Goal: Find specific page/section: Find specific page/section

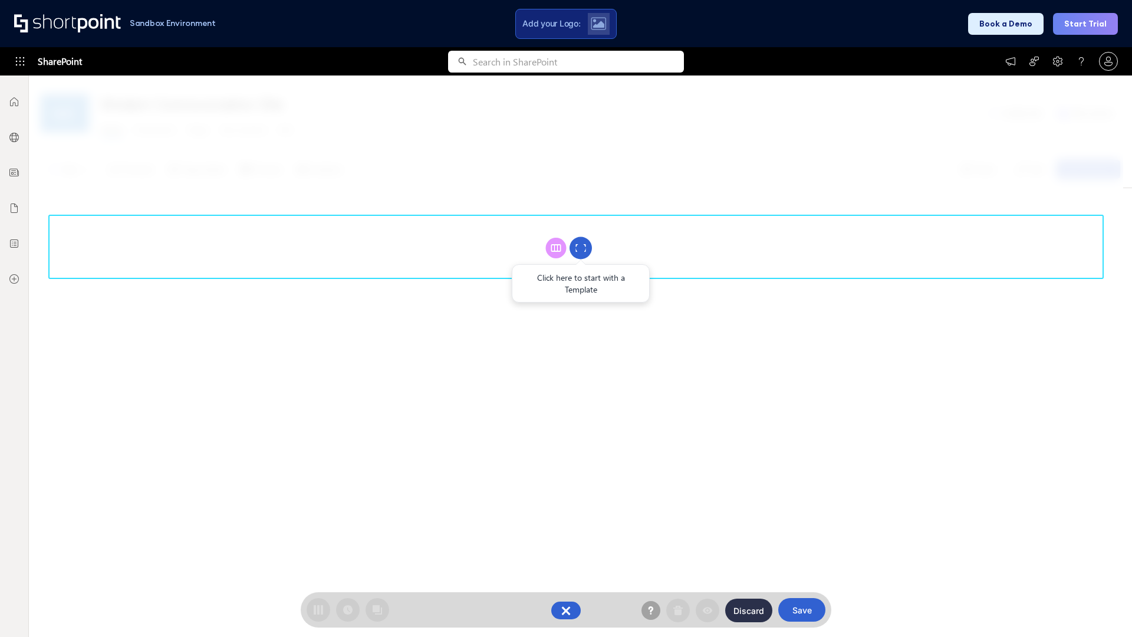
click at [581, 248] on circle at bounding box center [580, 248] width 22 height 22
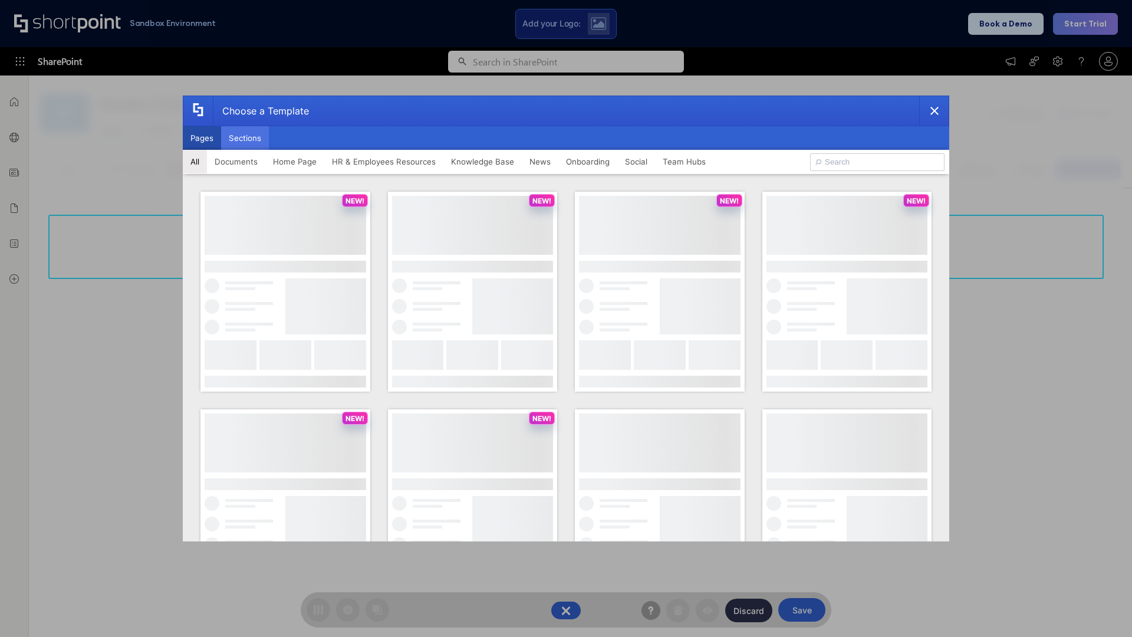
click at [245, 138] on button "Sections" at bounding box center [245, 138] width 48 height 24
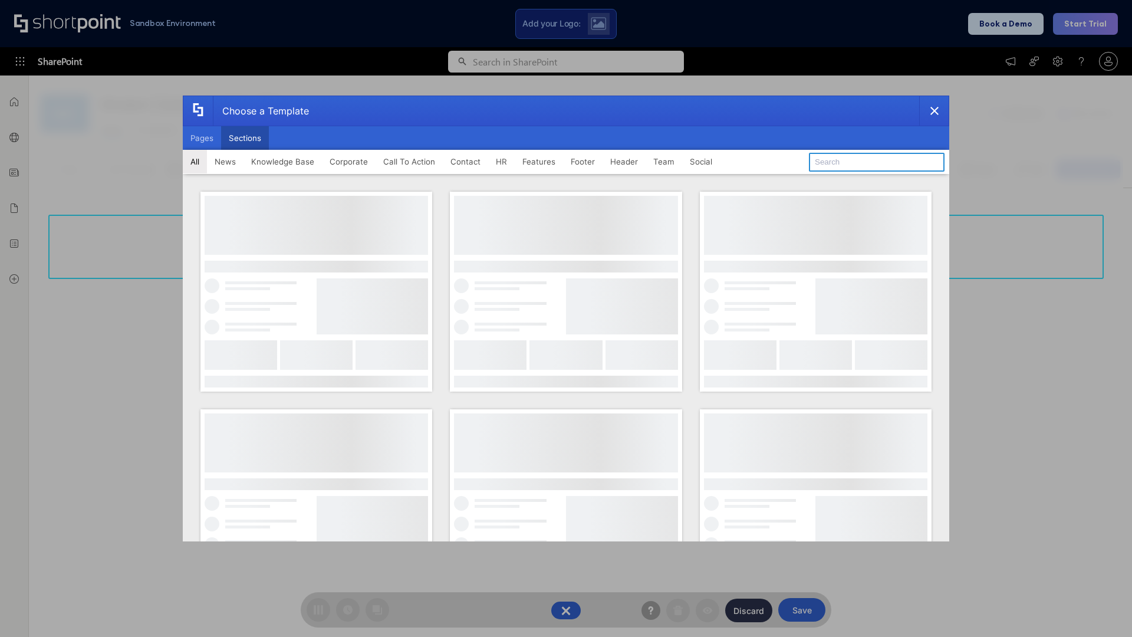
type input "HR"
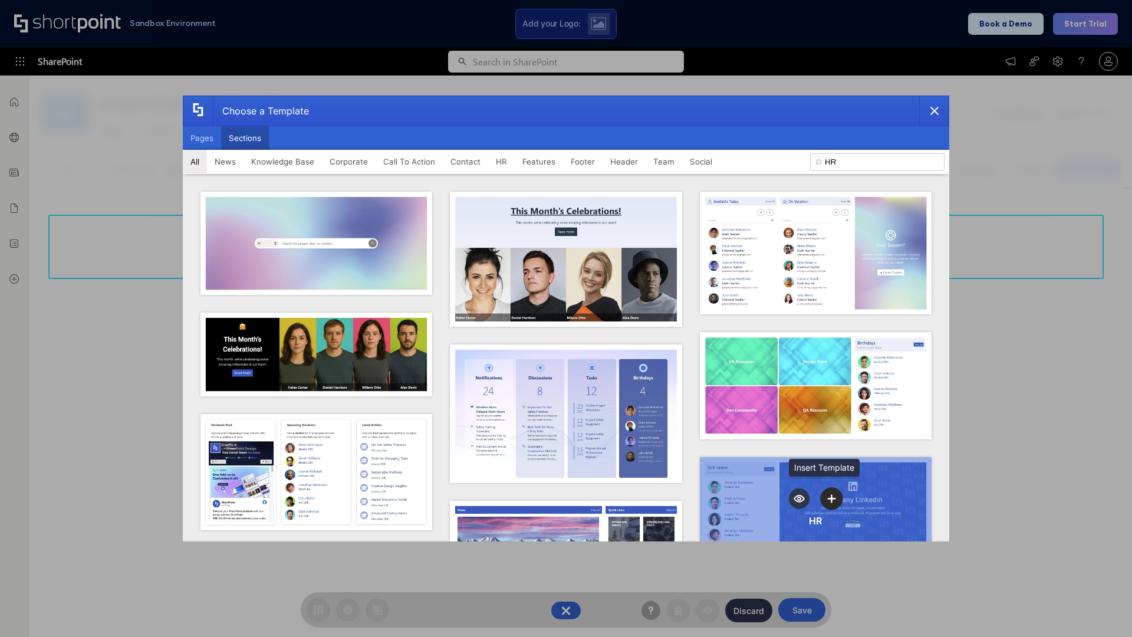
click at [828, 495] on icon "template selector" at bounding box center [832, 498] width 8 height 8
